Goal: Task Accomplishment & Management: Use online tool/utility

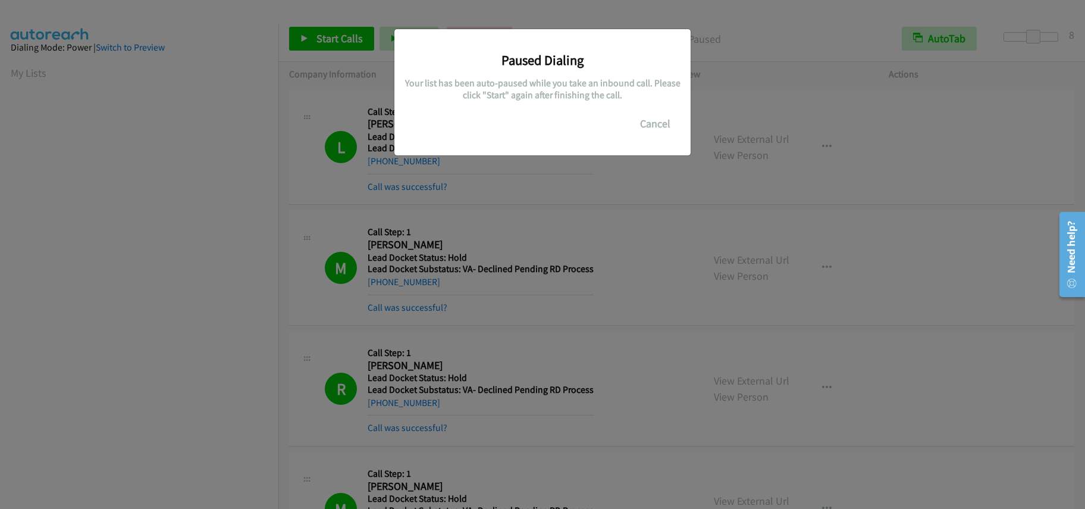
scroll to position [158, 0]
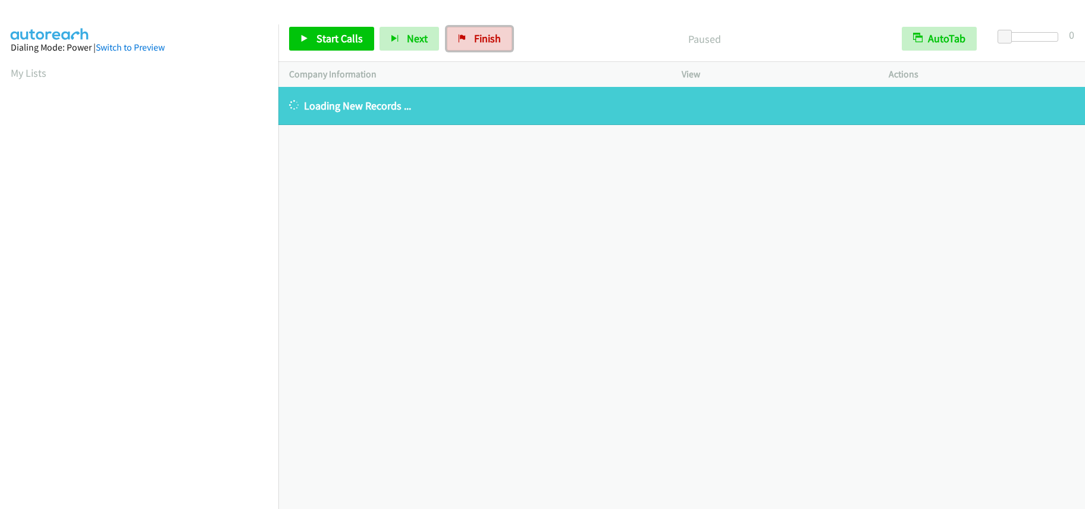
drag, startPoint x: 477, startPoint y: 38, endPoint x: 598, endPoint y: 44, distance: 121.5
click at [477, 38] on span "Finish" at bounding box center [487, 39] width 27 height 14
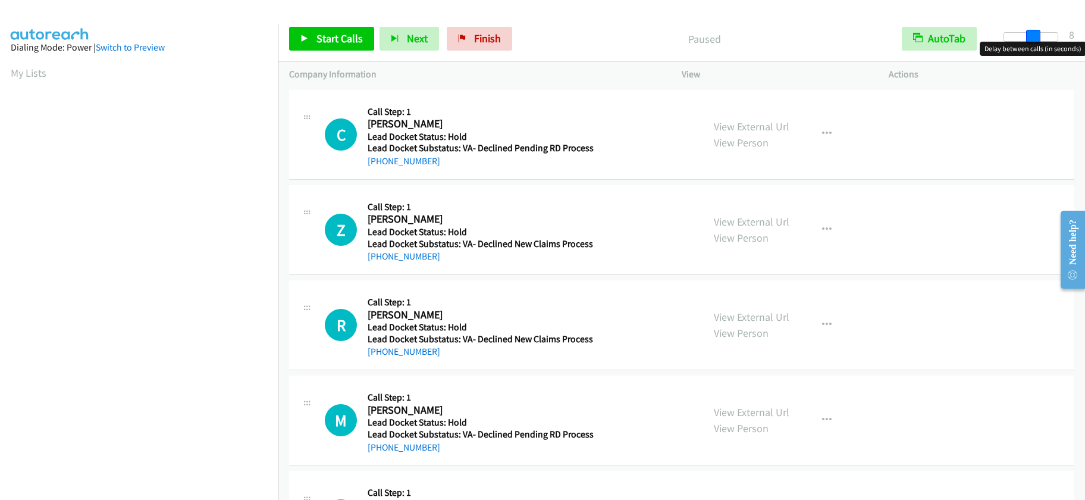
drag, startPoint x: 1000, startPoint y: 37, endPoint x: 1029, endPoint y: 39, distance: 28.6
click at [1029, 39] on span at bounding box center [1033, 37] width 14 height 14
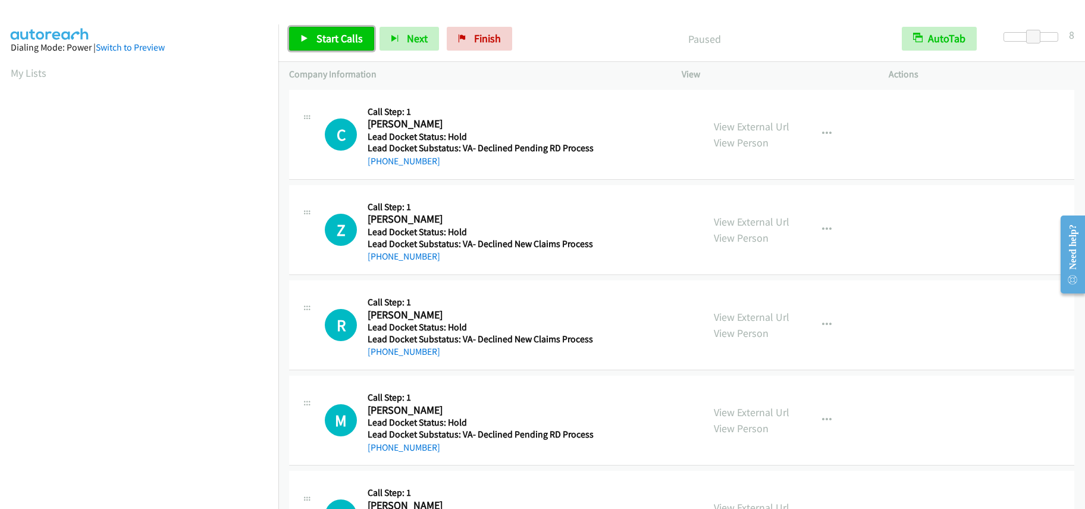
click at [339, 40] on span "Start Calls" at bounding box center [340, 39] width 46 height 14
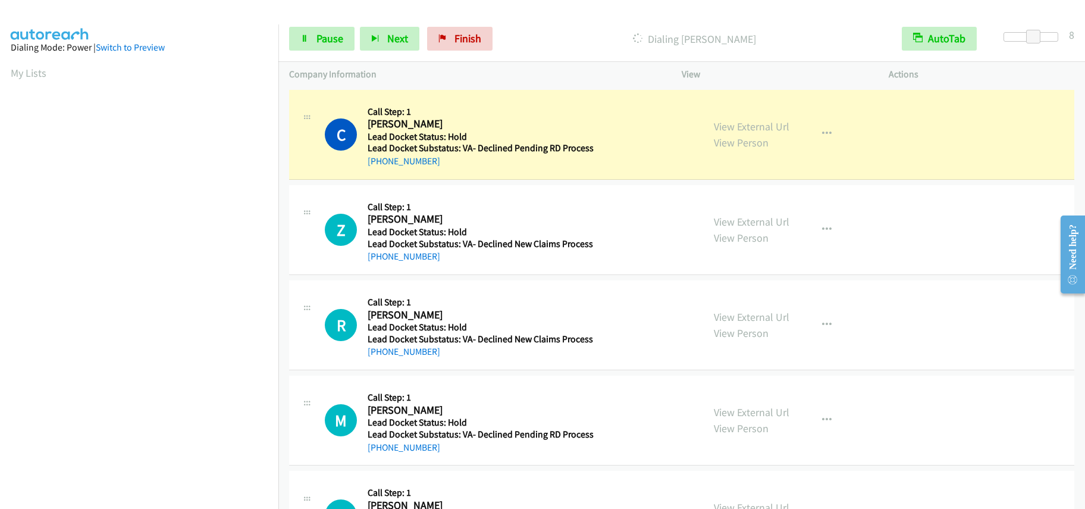
scroll to position [158, 0]
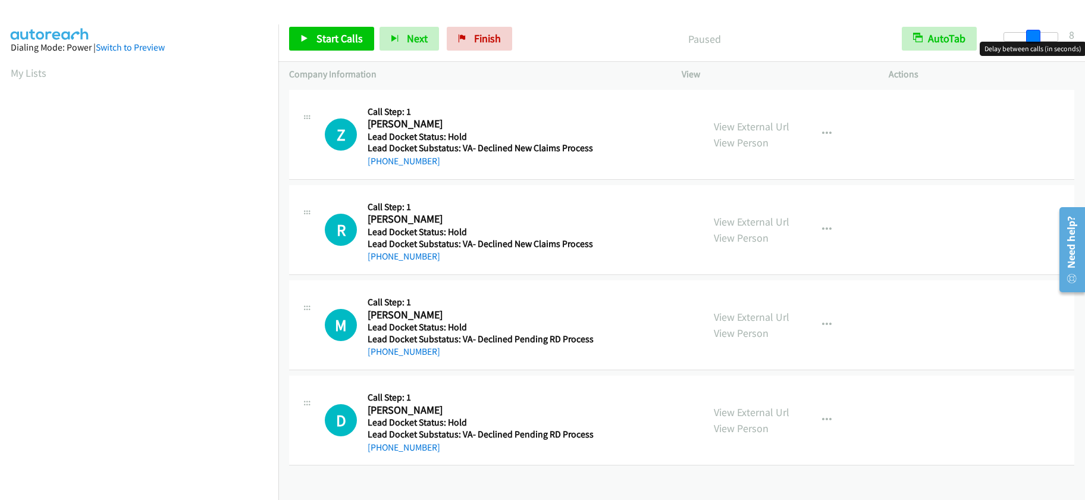
drag, startPoint x: 1006, startPoint y: 38, endPoint x: 1033, endPoint y: 40, distance: 26.9
click at [1033, 40] on span at bounding box center [1033, 37] width 14 height 14
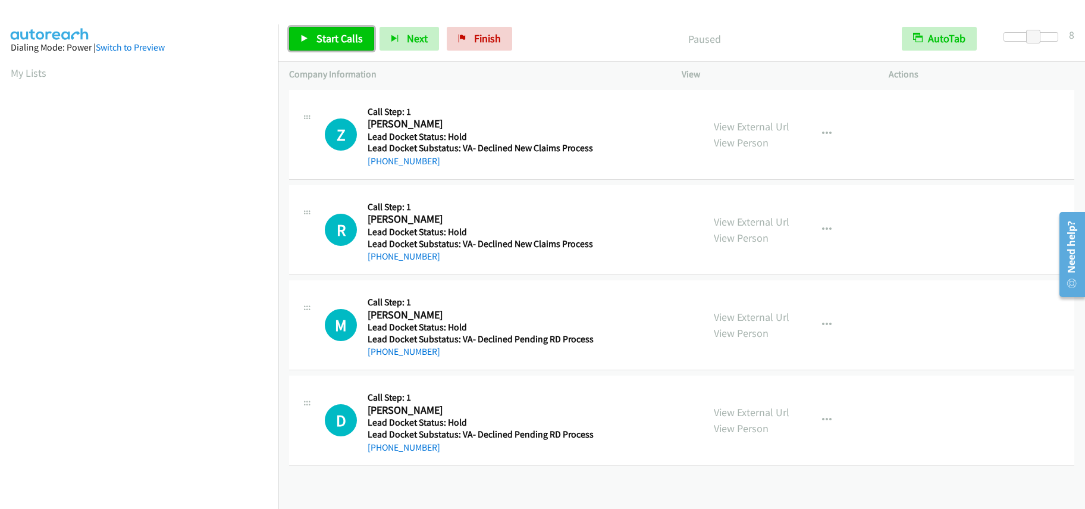
click at [334, 37] on span "Start Calls" at bounding box center [340, 39] width 46 height 14
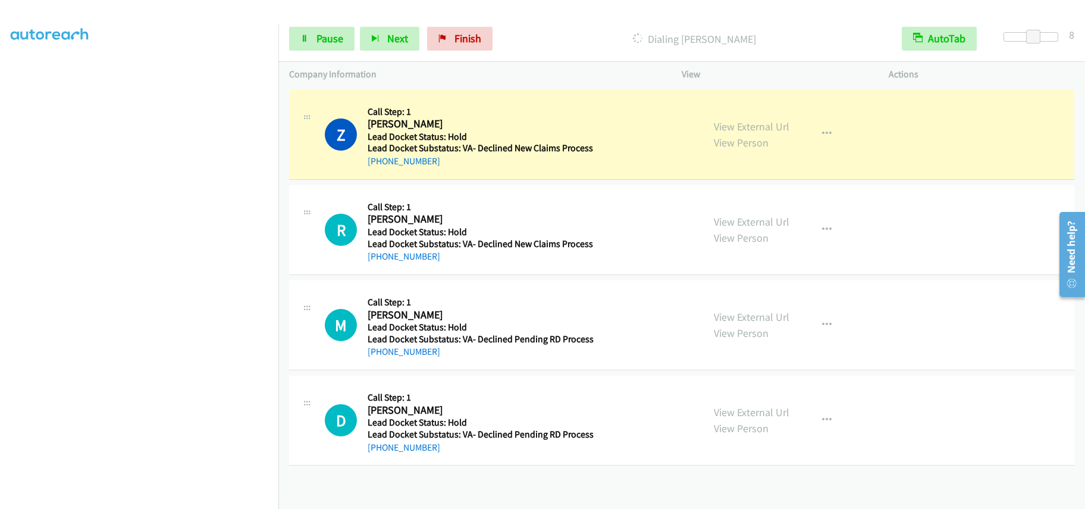
scroll to position [158, 0]
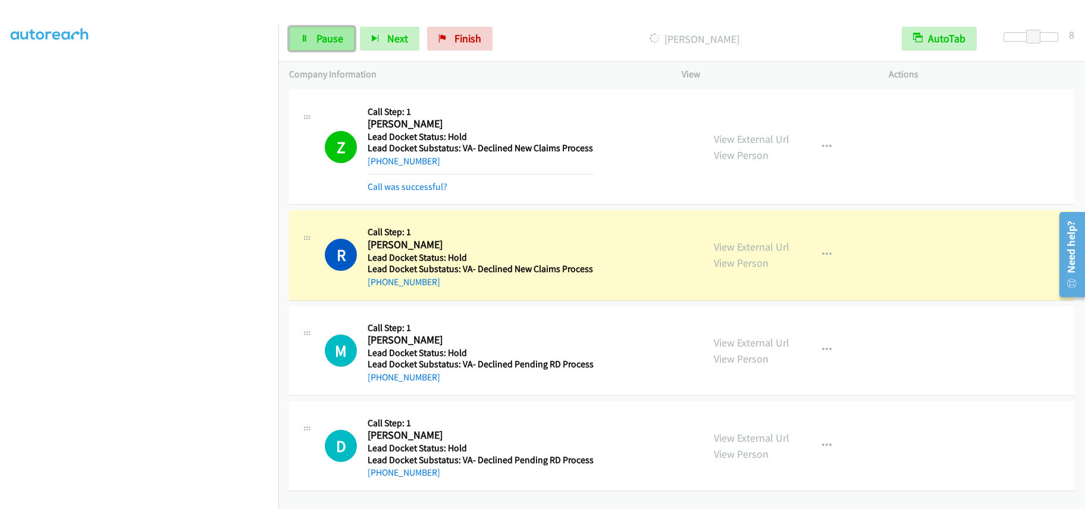
click at [320, 45] on span "Pause" at bounding box center [330, 39] width 27 height 14
